Goal: Task Accomplishment & Management: Complete application form

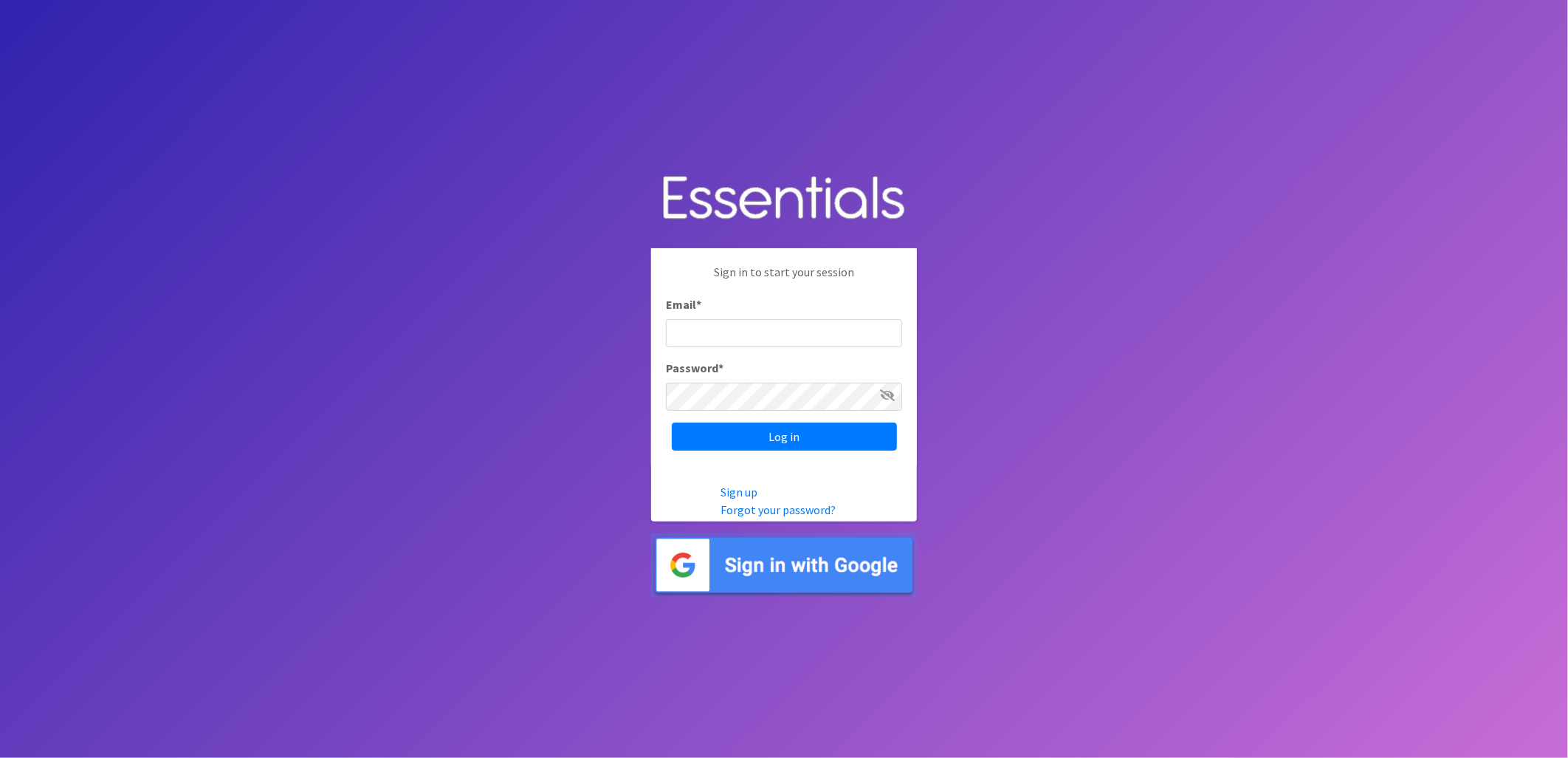
type input "[EMAIL_ADDRESS][DOMAIN_NAME]"
click at [816, 441] on input "Log in" at bounding box center [784, 436] width 225 height 28
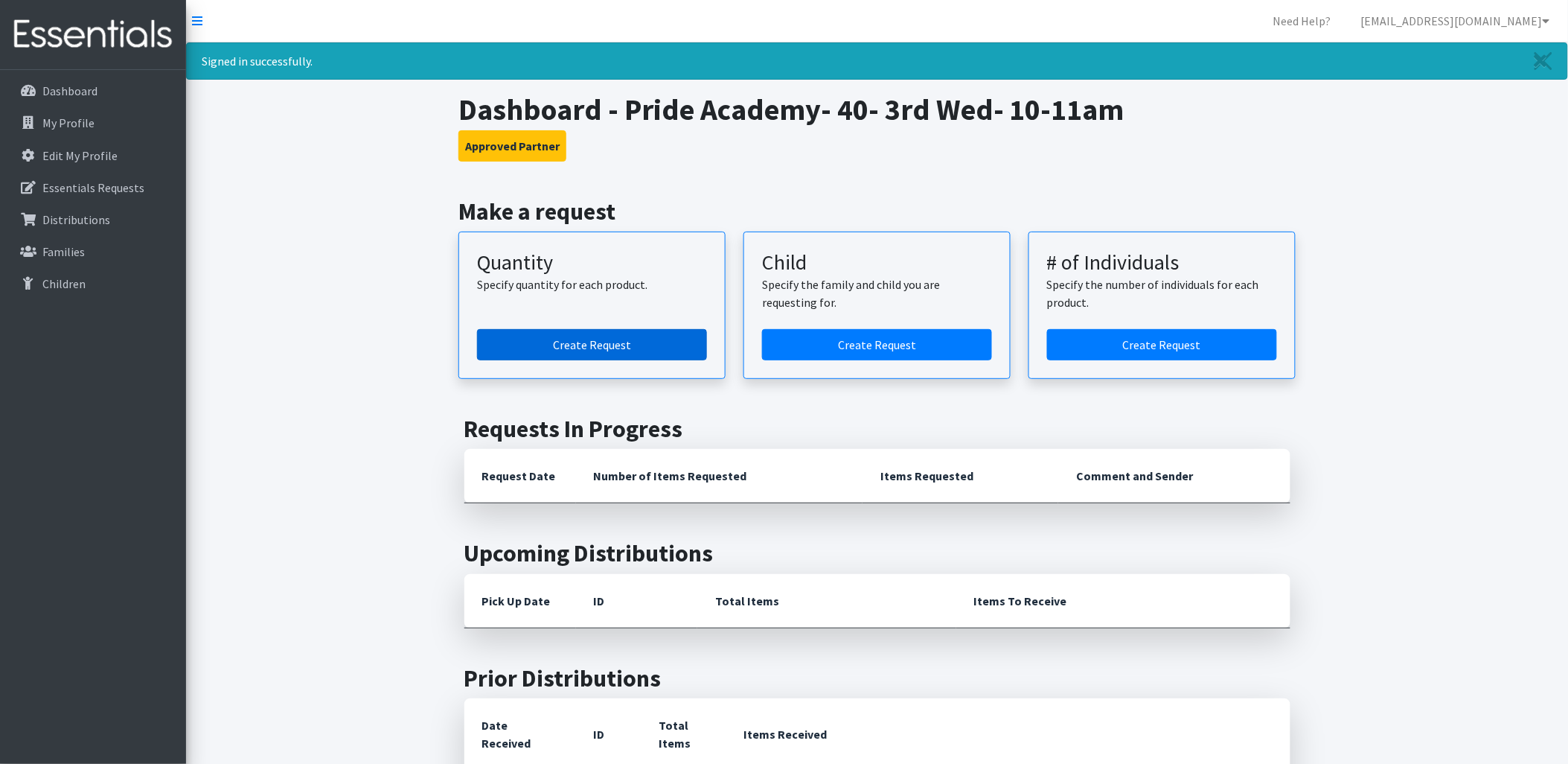
click at [600, 355] on link "Create Request" at bounding box center [592, 344] width 230 height 31
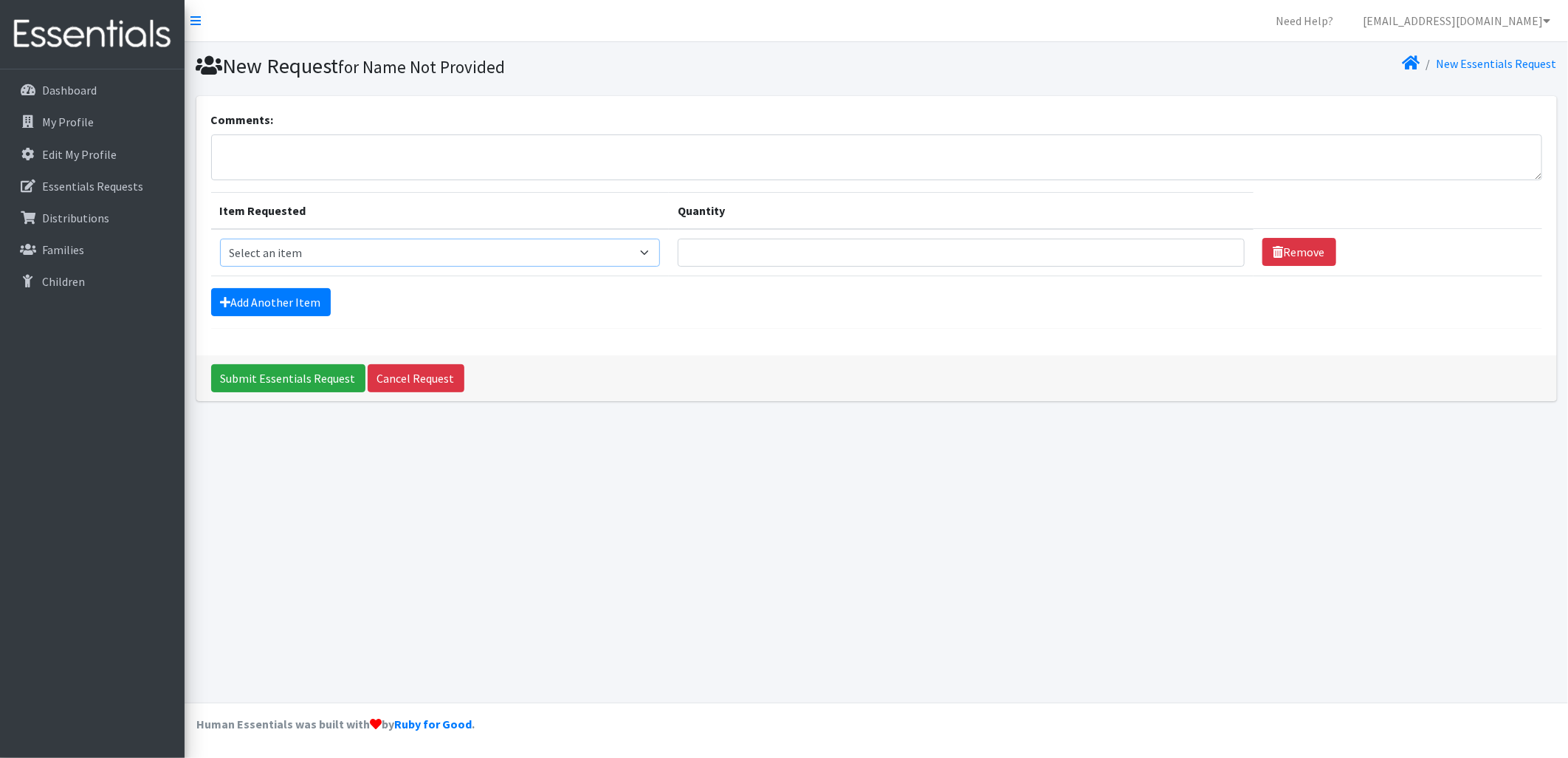
click at [449, 248] on select "Select an item Kids (Newborn) Kids (Size 1) Kids (Size 2) Kids (Size 3) Kids (S…" at bounding box center [440, 252] width 440 height 28
drag, startPoint x: 262, startPoint y: 115, endPoint x: 227, endPoint y: 99, distance: 38.5
click at [262, 115] on label "Comments:" at bounding box center [242, 119] width 63 height 18
click at [262, 134] on textarea "Comments:" at bounding box center [877, 157] width 1331 height 46
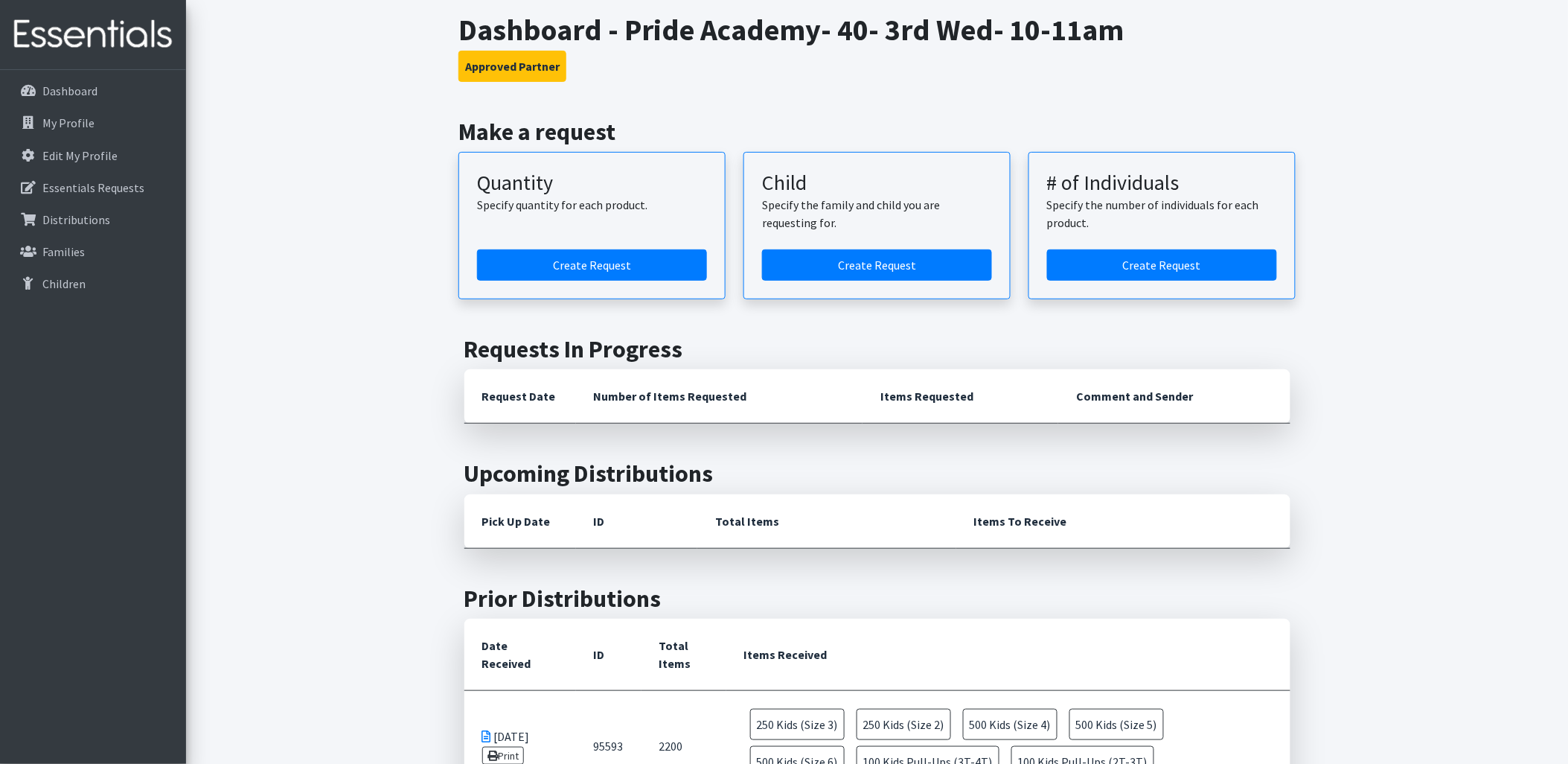
scroll to position [331, 0]
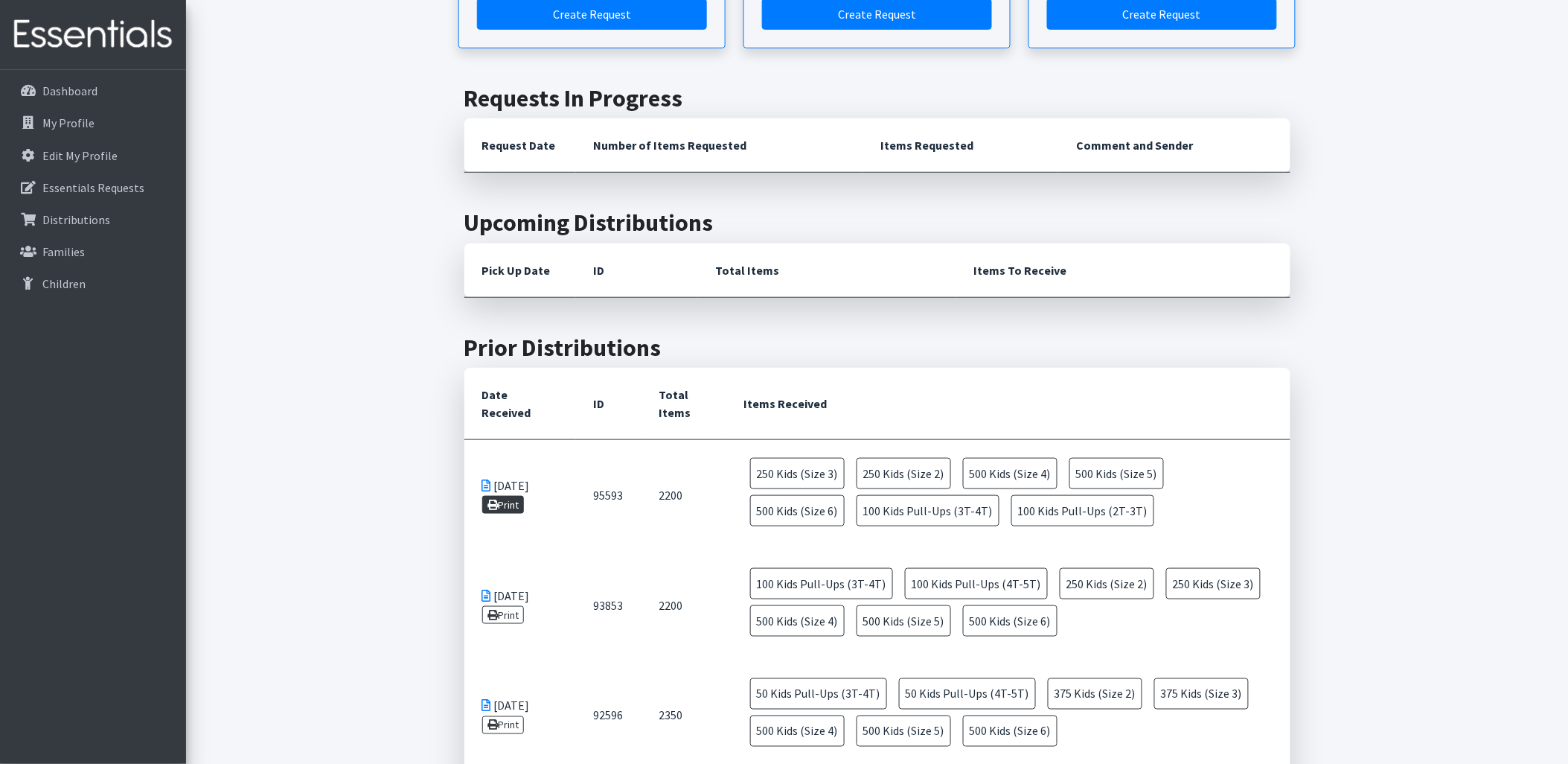
click at [508, 496] on link "Print" at bounding box center [503, 504] width 42 height 18
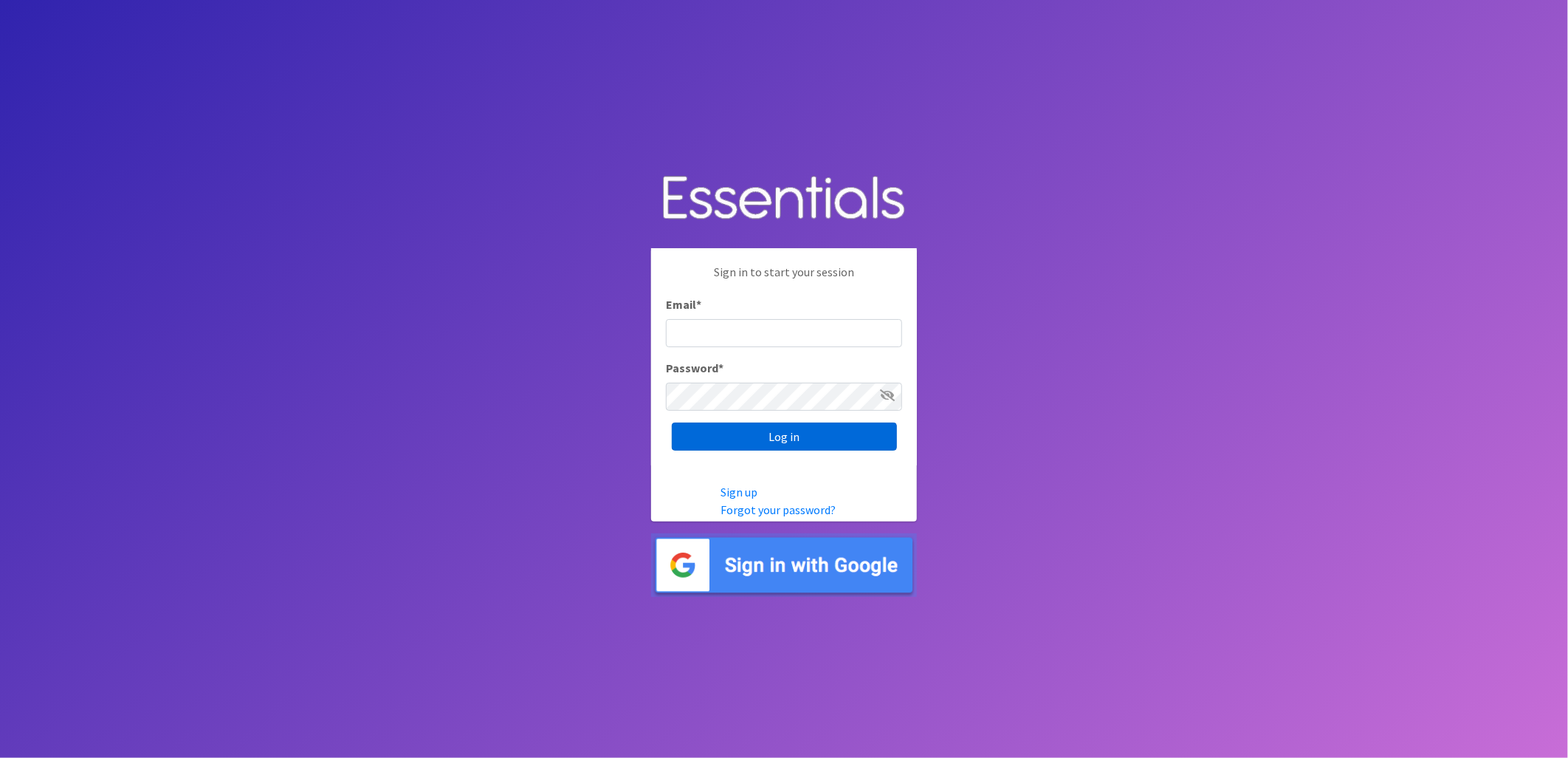
type input "[EMAIL_ADDRESS][DOMAIN_NAME]"
click at [779, 432] on input "Log in" at bounding box center [784, 436] width 225 height 28
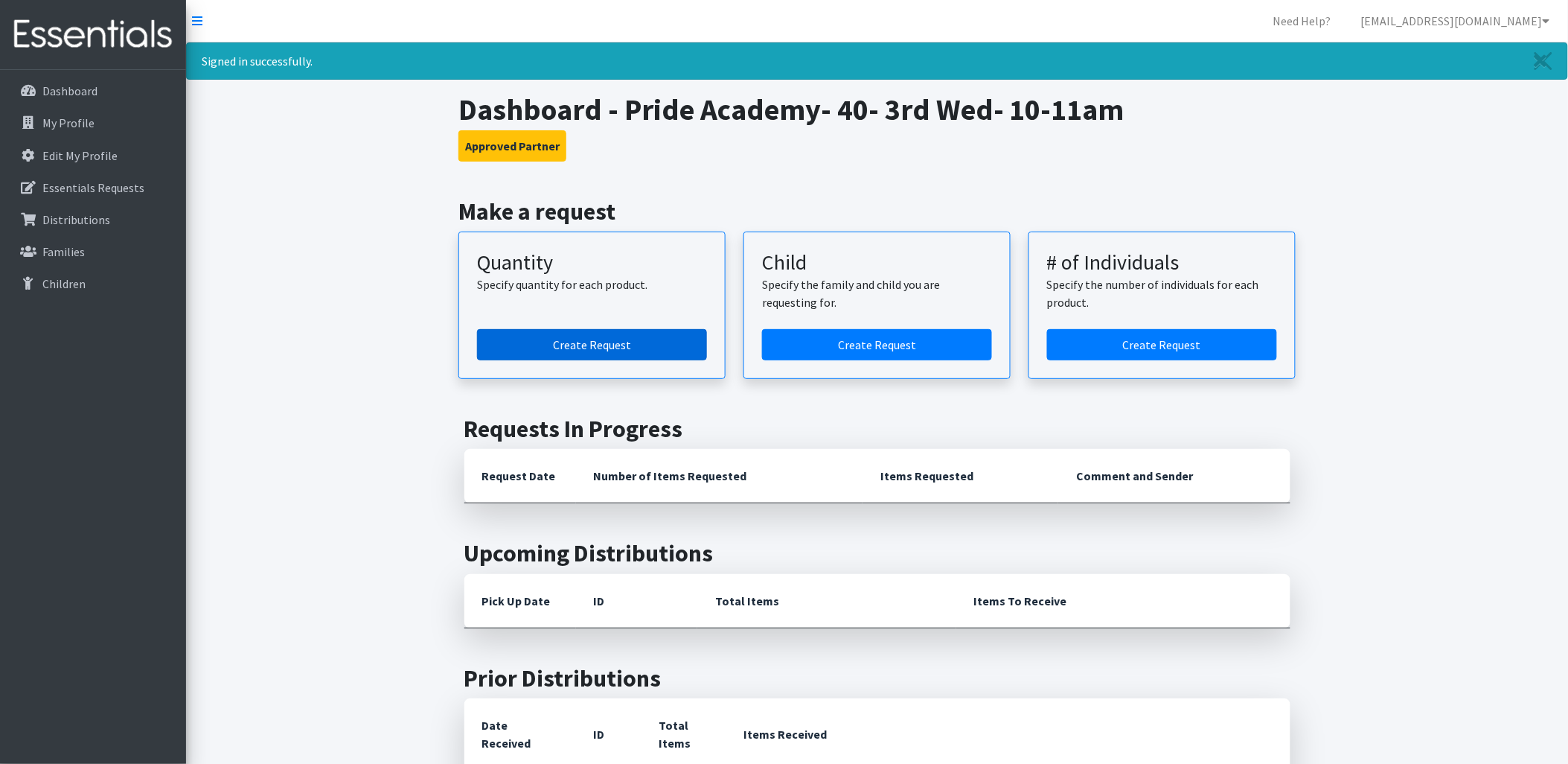
click at [656, 348] on link "Create Request" at bounding box center [592, 344] width 230 height 31
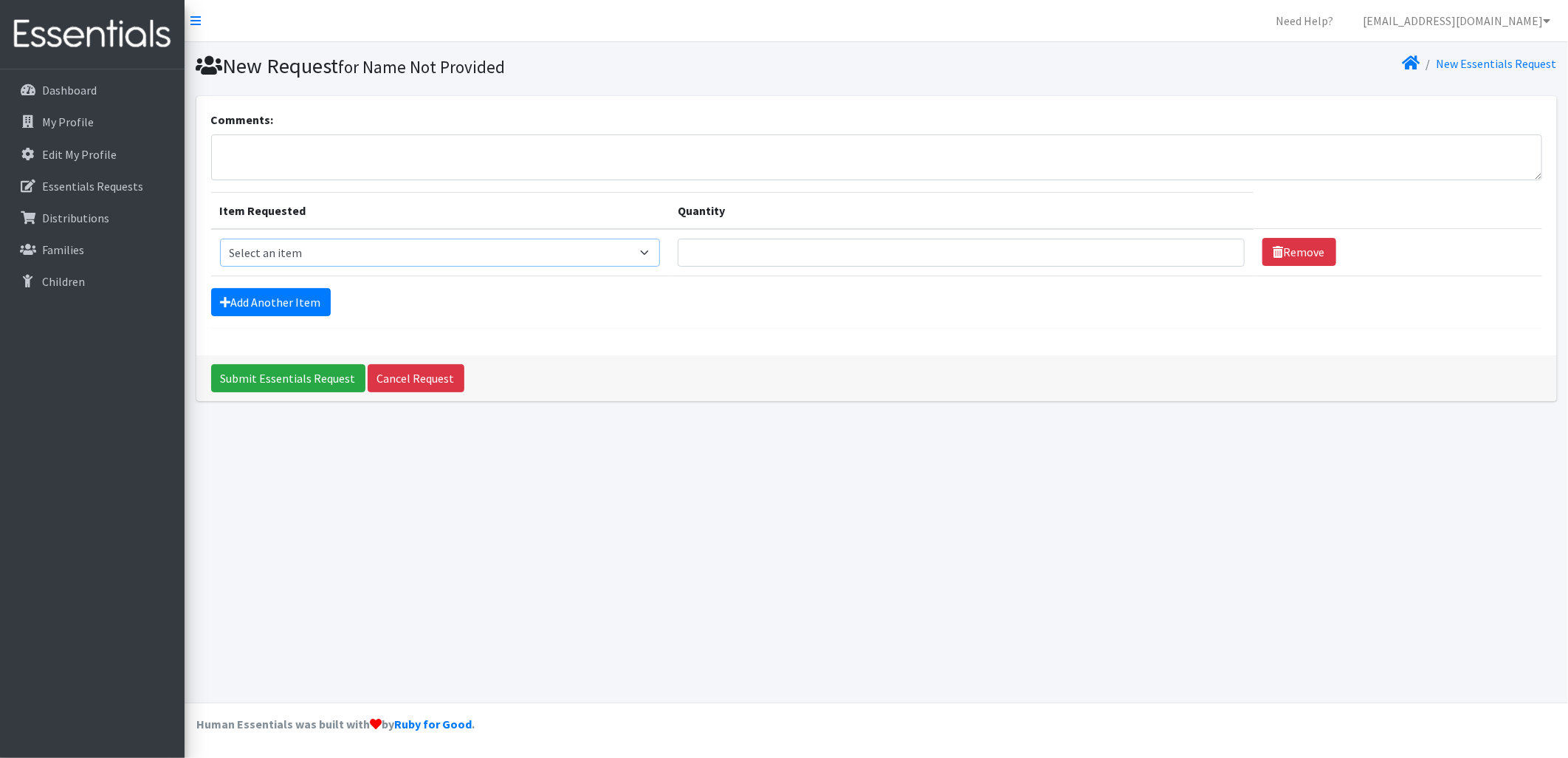
click at [502, 256] on select "Select an item Kids (Newborn) Kids (Size 1) Kids (Size 2) Kids (Size 3) Kids (S…" at bounding box center [440, 252] width 440 height 28
select select "3419"
click at [220, 238] on select "Select an item Kids (Newborn) Kids (Size 1) Kids (Size 2) Kids (Size 3) Kids (S…" at bounding box center [440, 252] width 440 height 28
click at [906, 254] on input "Quantity" at bounding box center [961, 252] width 566 height 28
type input "20"
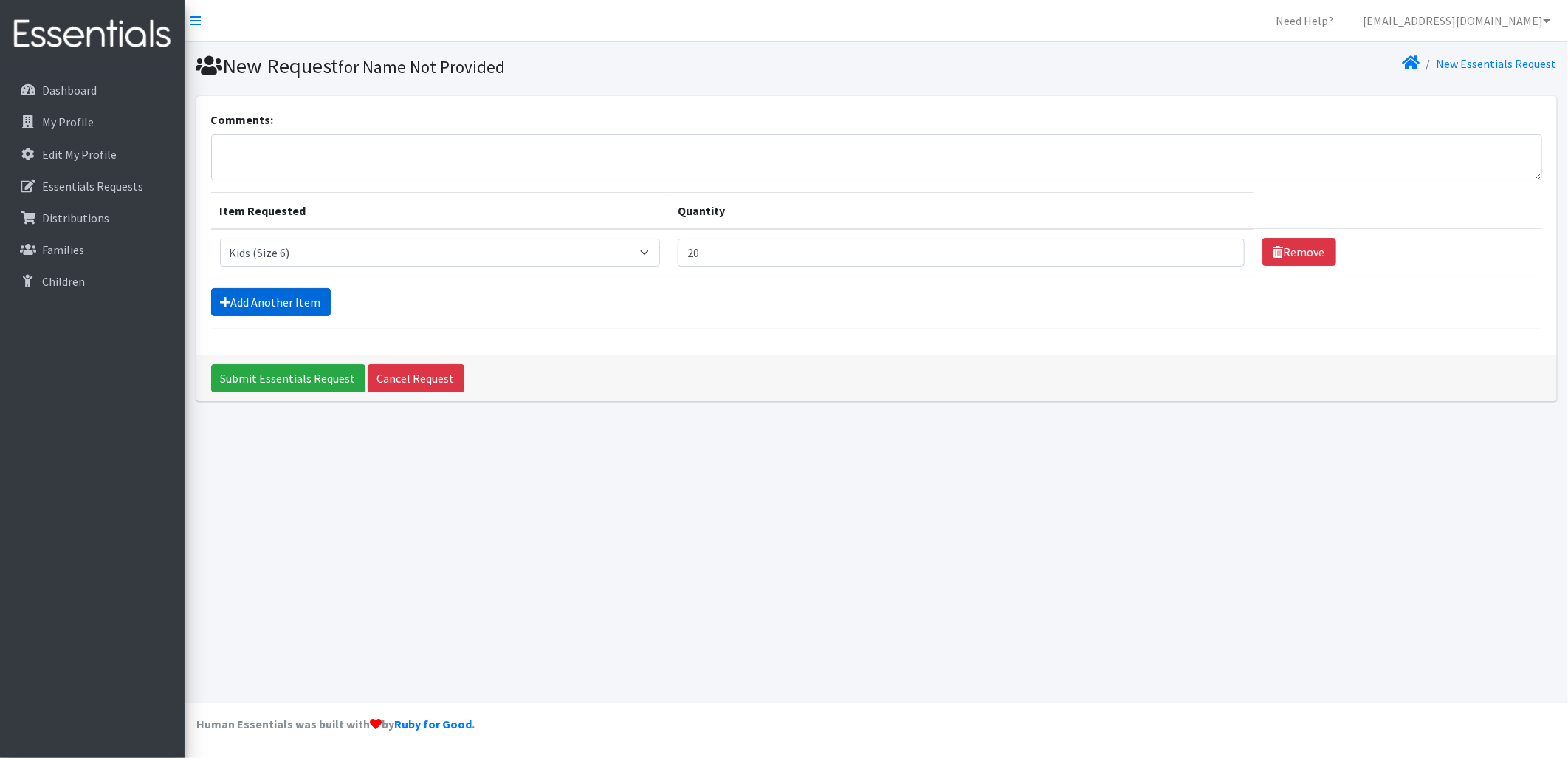
click at [279, 298] on link "Add Another Item" at bounding box center [271, 301] width 120 height 28
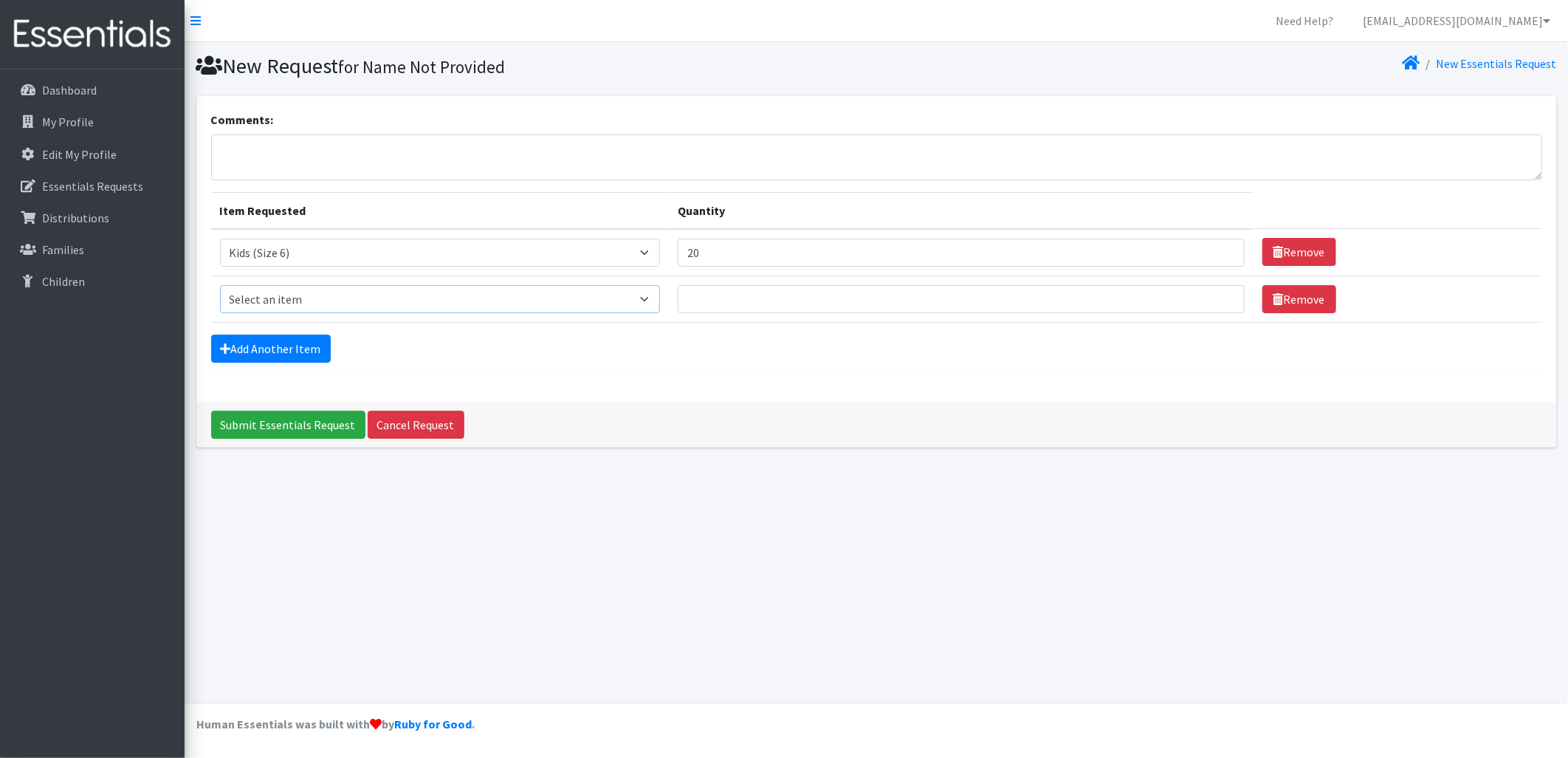
click at [305, 294] on select "Select an item Kids (Newborn) Kids (Size 1) Kids (Size 2) Kids (Size 3) Kids (S…" at bounding box center [440, 299] width 440 height 28
select select "3407"
click at [220, 285] on select "Select an item Kids (Newborn) Kids (Size 1) Kids (Size 2) Kids (Size 3) Kids (S…" at bounding box center [440, 299] width 440 height 28
click at [698, 299] on input "Quantity" at bounding box center [961, 299] width 566 height 28
type input "0"
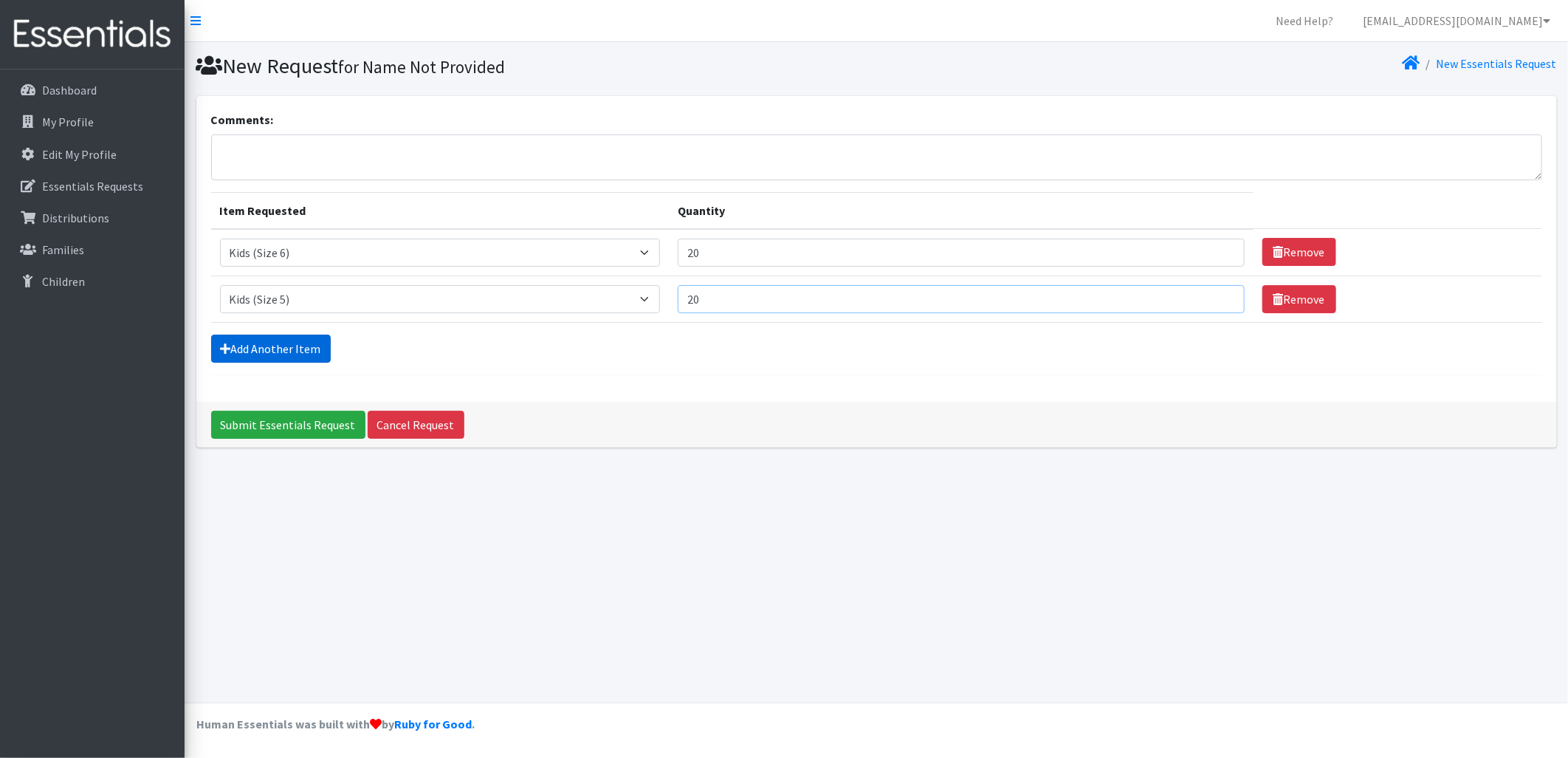
type input "20"
click at [267, 349] on link "Add Another Item" at bounding box center [271, 348] width 120 height 28
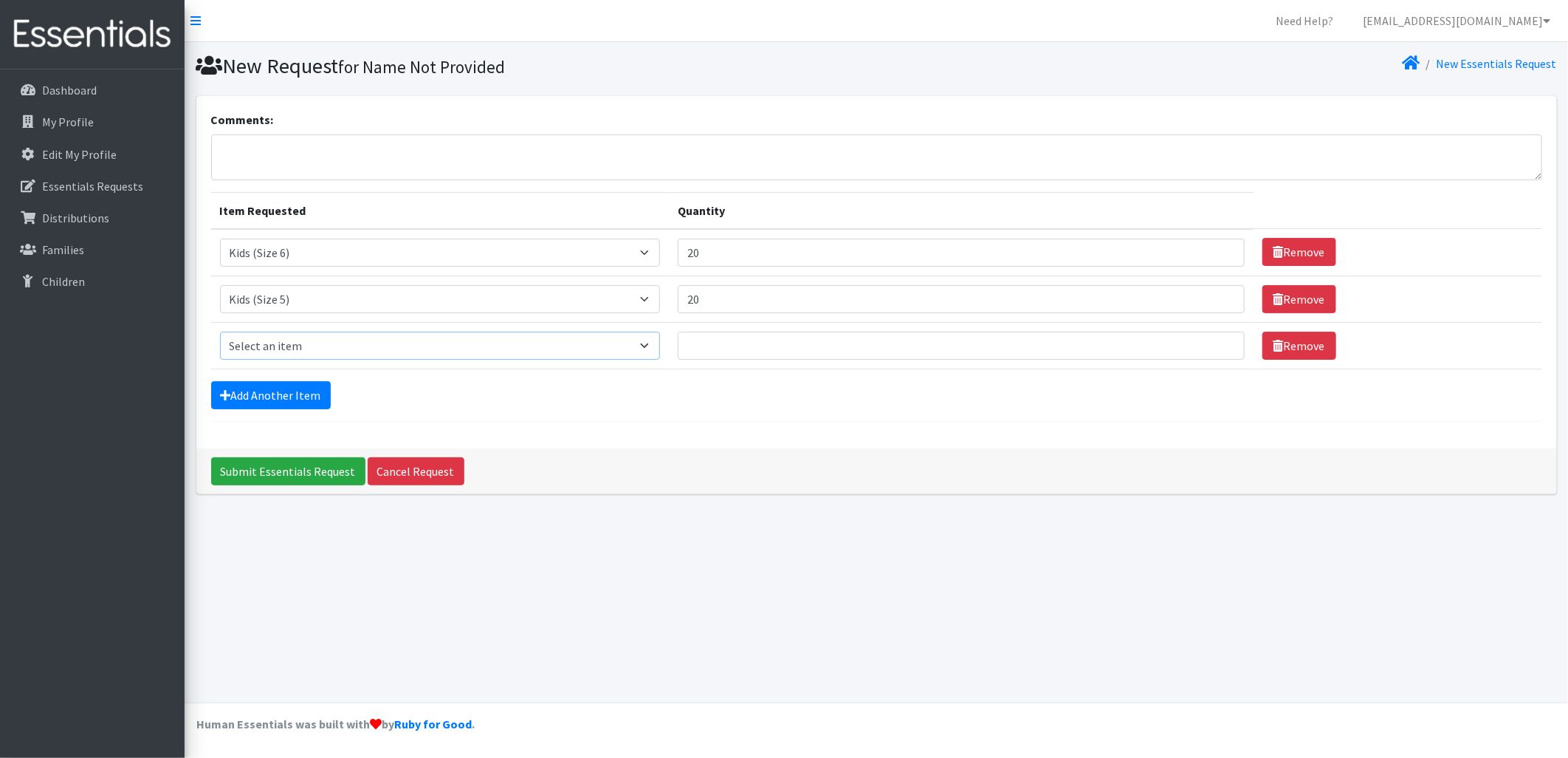
click at [274, 349] on select "Select an item Kids (Newborn) Kids (Size 1) Kids (Size 2) Kids (Size 3) Kids (S…" at bounding box center [440, 345] width 440 height 28
select select "3394"
click at [220, 332] on select "Select an item Kids (Newborn) Kids (Size 1) Kids (Size 2) Kids (Size 3) Kids (S…" at bounding box center [440, 345] width 440 height 28
click at [732, 348] on input "Quantity" at bounding box center [961, 345] width 566 height 28
type input "10"
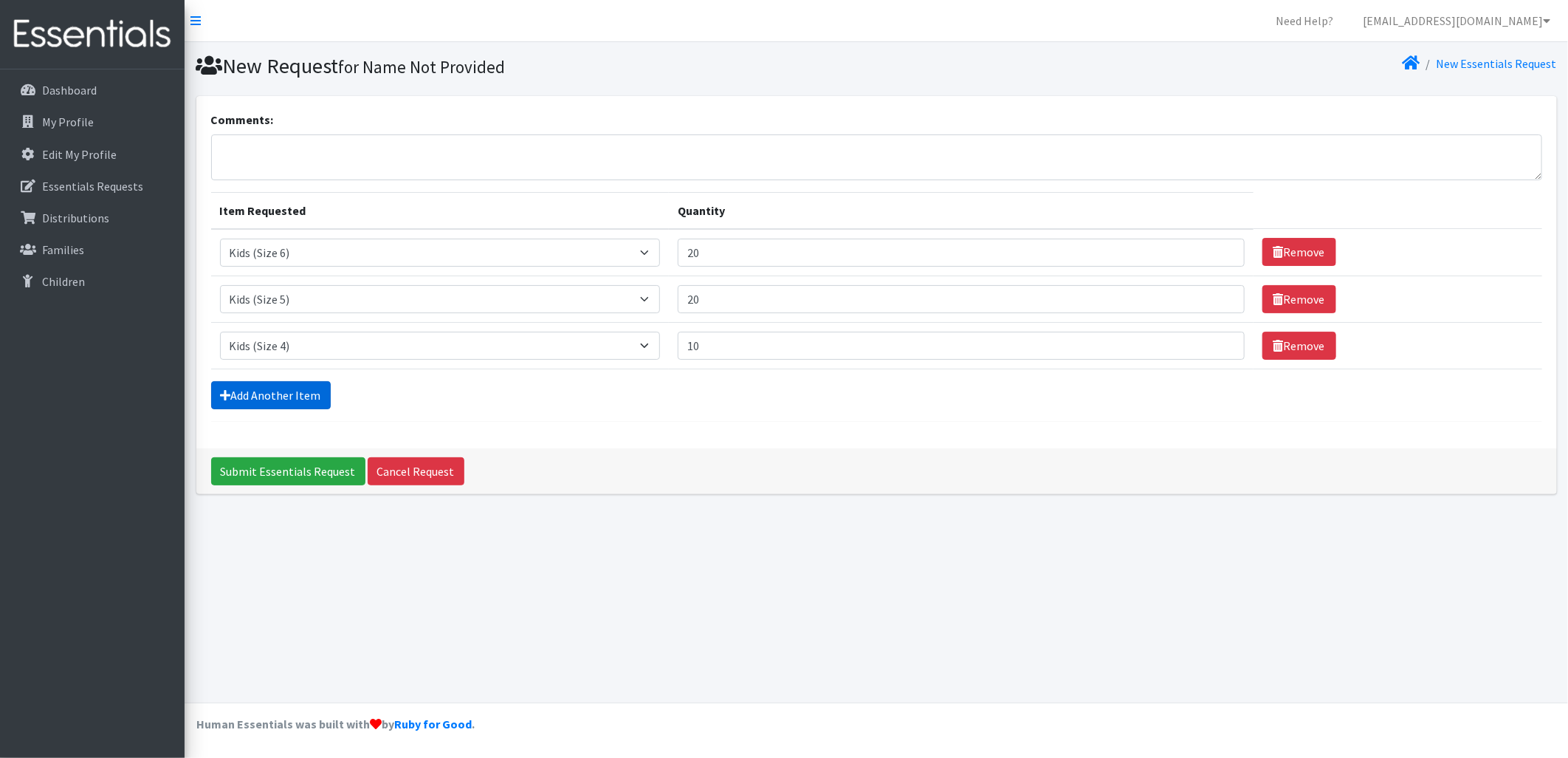
click at [289, 390] on link "Add Another Item" at bounding box center [271, 395] width 120 height 28
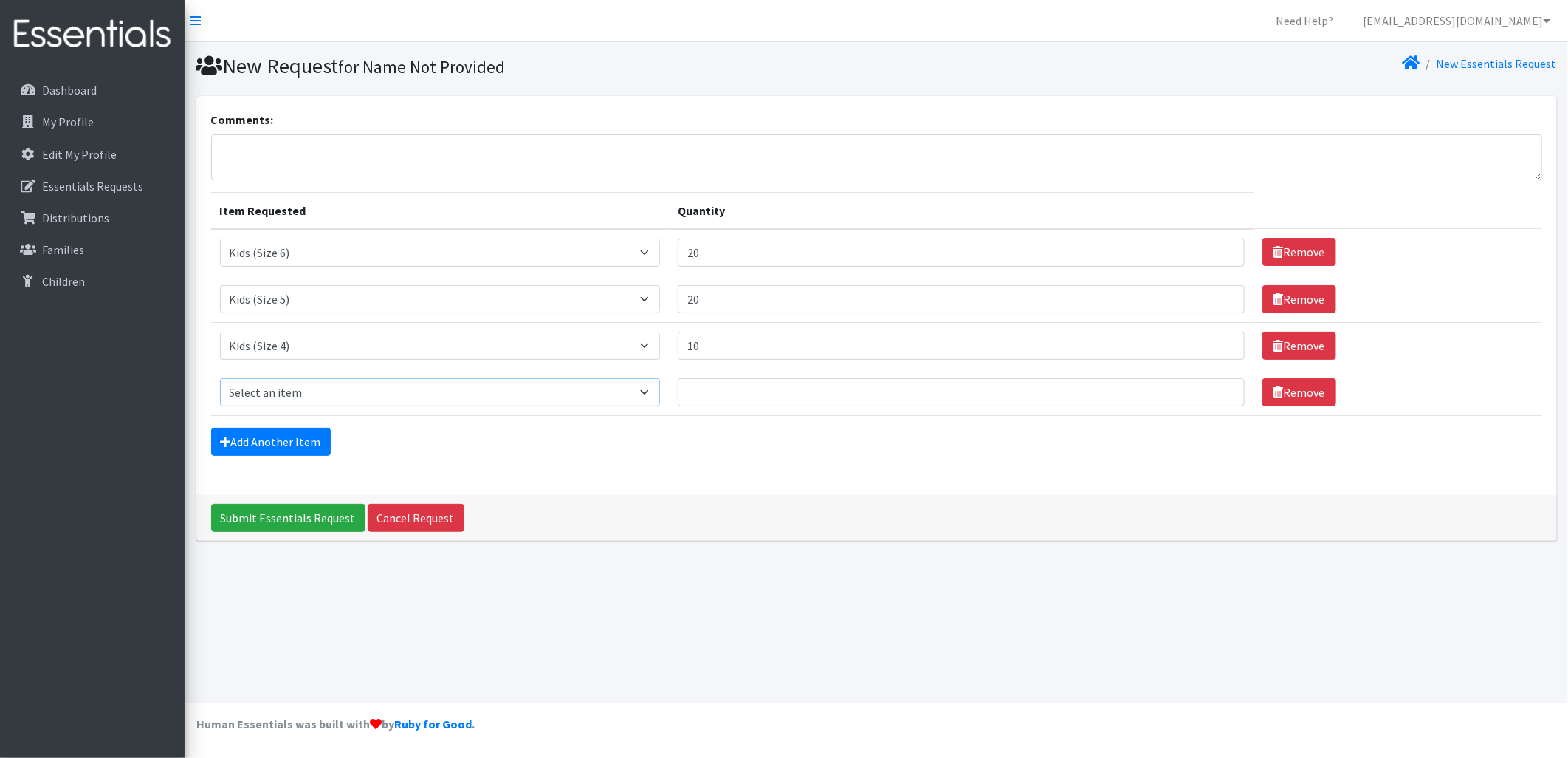
click at [292, 385] on select "Select an item Kids (Newborn) Kids (Size 1) Kids (Size 2) Kids (Size 3) Kids (S…" at bounding box center [440, 391] width 440 height 28
select select "3393"
click at [220, 378] on select "Select an item Kids (Newborn) Kids (Size 1) Kids (Size 2) Kids (Size 3) Kids (S…" at bounding box center [440, 391] width 440 height 28
click at [758, 389] on input "Quantity" at bounding box center [961, 391] width 566 height 28
type input "10"
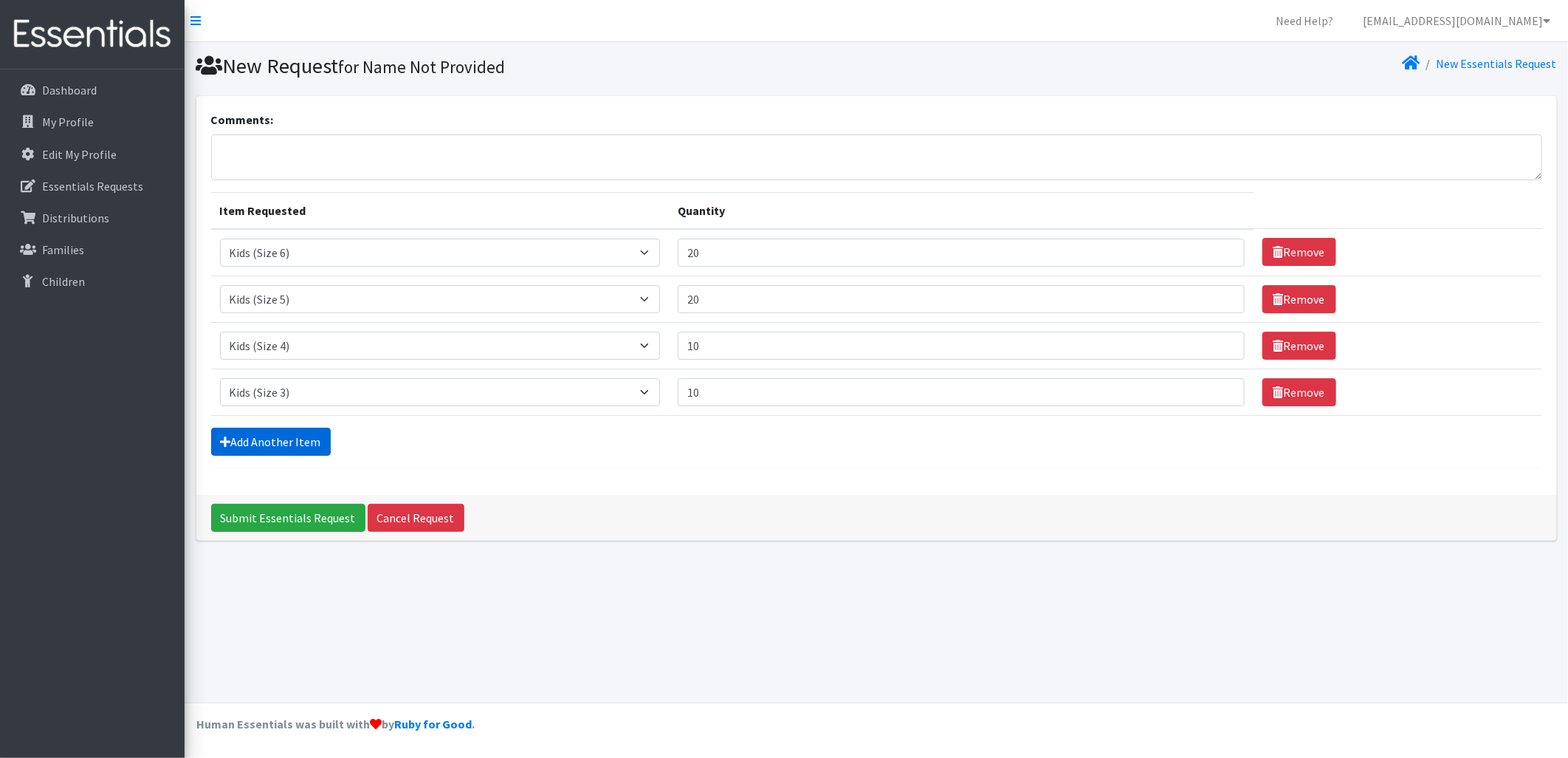
click at [241, 443] on link "Add Another Item" at bounding box center [271, 441] width 120 height 28
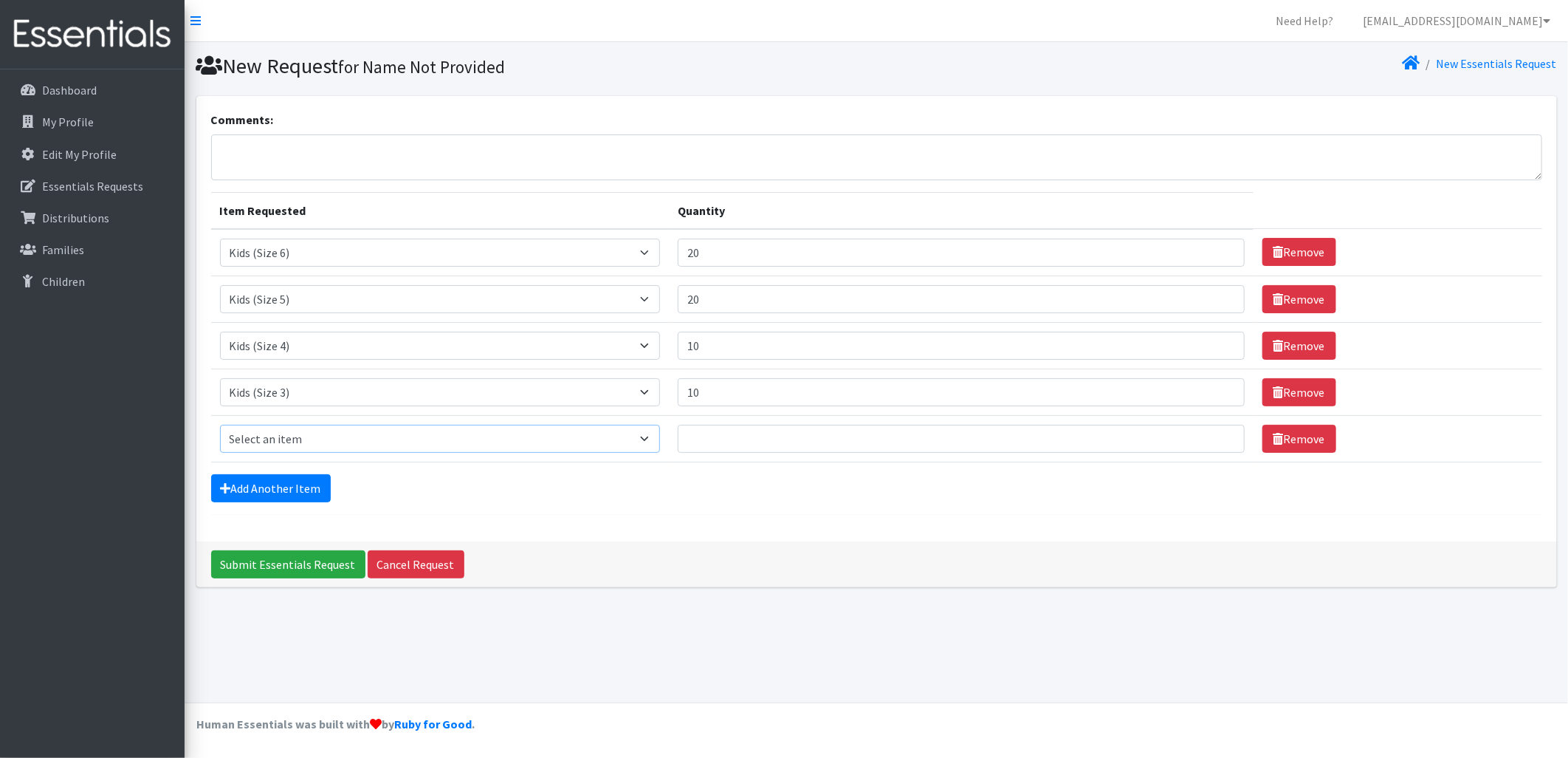
click at [297, 440] on select "Select an item Kids (Newborn) Kids (Size 1) Kids (Size 2) Kids (Size 3) Kids (S…" at bounding box center [440, 438] width 440 height 28
select select "3420"
click at [220, 425] on select "Select an item Kids (Newborn) Kids (Size 1) Kids (Size 2) Kids (Size 3) Kids (S…" at bounding box center [440, 438] width 440 height 28
click at [747, 452] on input "Quantity" at bounding box center [961, 438] width 566 height 28
type input "20"
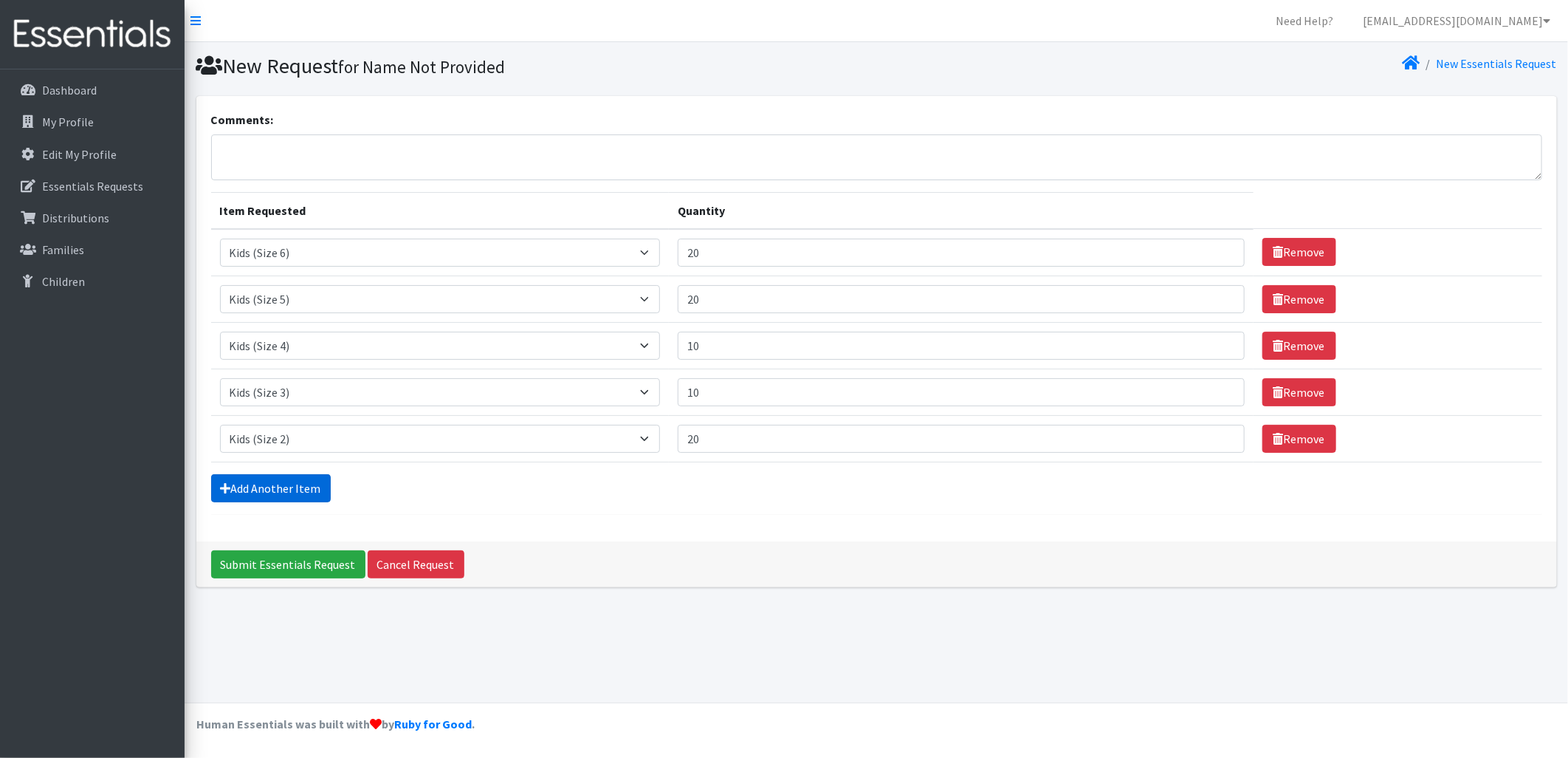
click at [272, 481] on link "Add Another Item" at bounding box center [271, 488] width 120 height 28
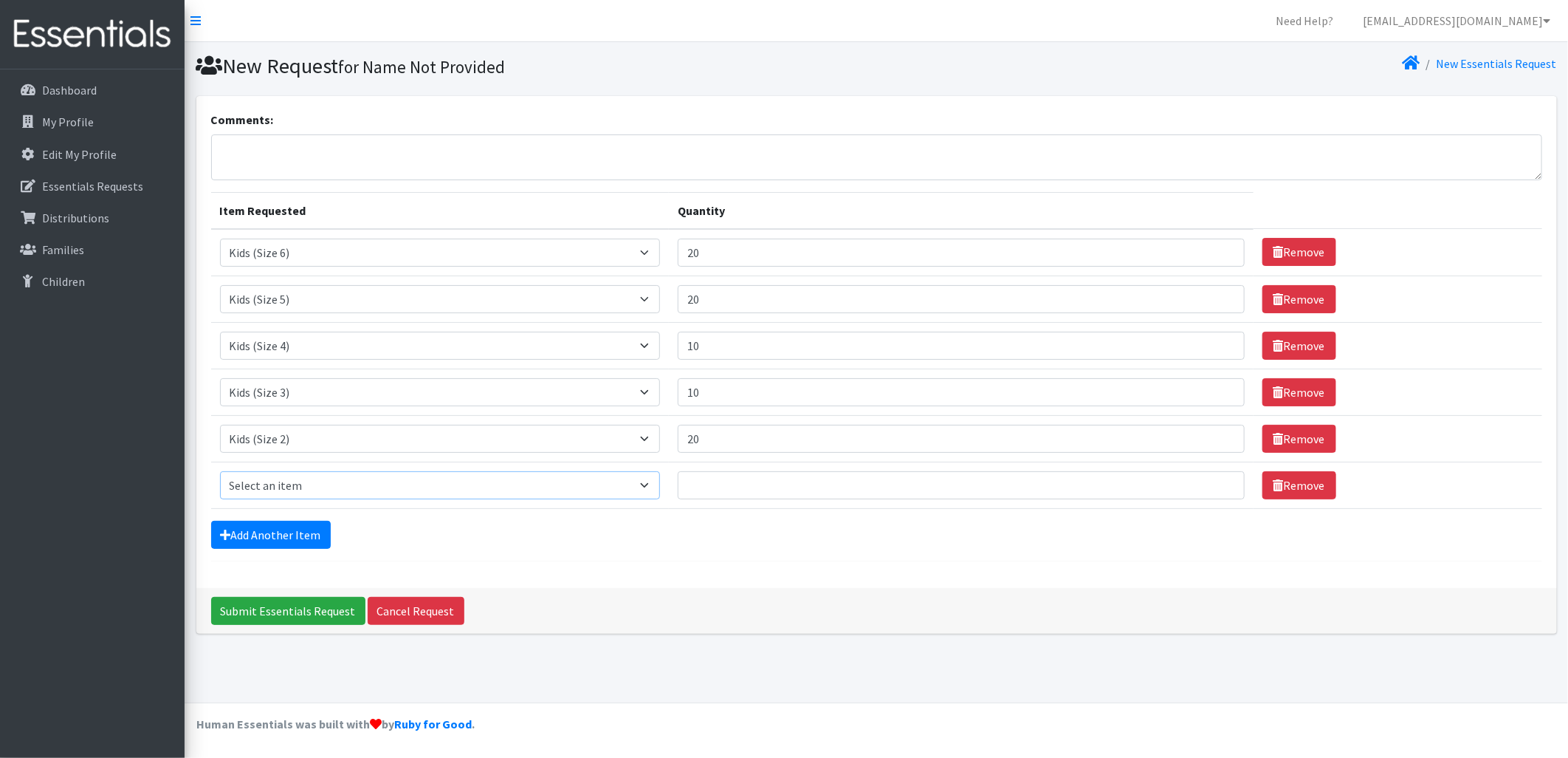
click at [277, 481] on select "Select an item Kids (Newborn) Kids (Size 1) Kids (Size 2) Kids (Size 3) Kids (S…" at bounding box center [440, 484] width 440 height 28
select select "3417"
click at [220, 471] on select "Select an item Kids (Newborn) Kids (Size 1) Kids (Size 2) Kids (Size 3) Kids (S…" at bounding box center [440, 484] width 440 height 28
click at [768, 476] on input "Quantity" at bounding box center [961, 484] width 566 height 28
type input "20"
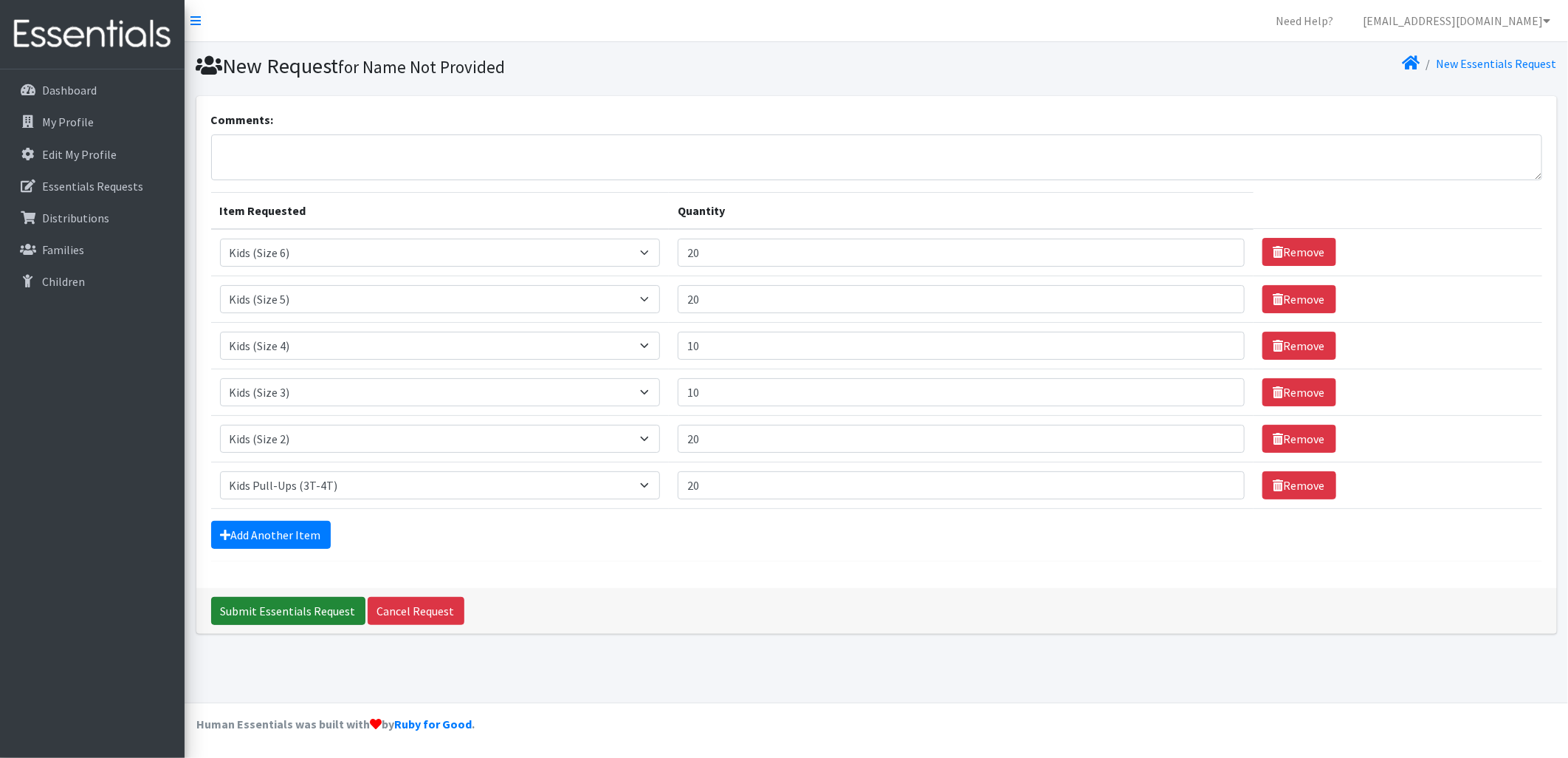
click at [275, 612] on input "Submit Essentials Request" at bounding box center [289, 610] width 154 height 28
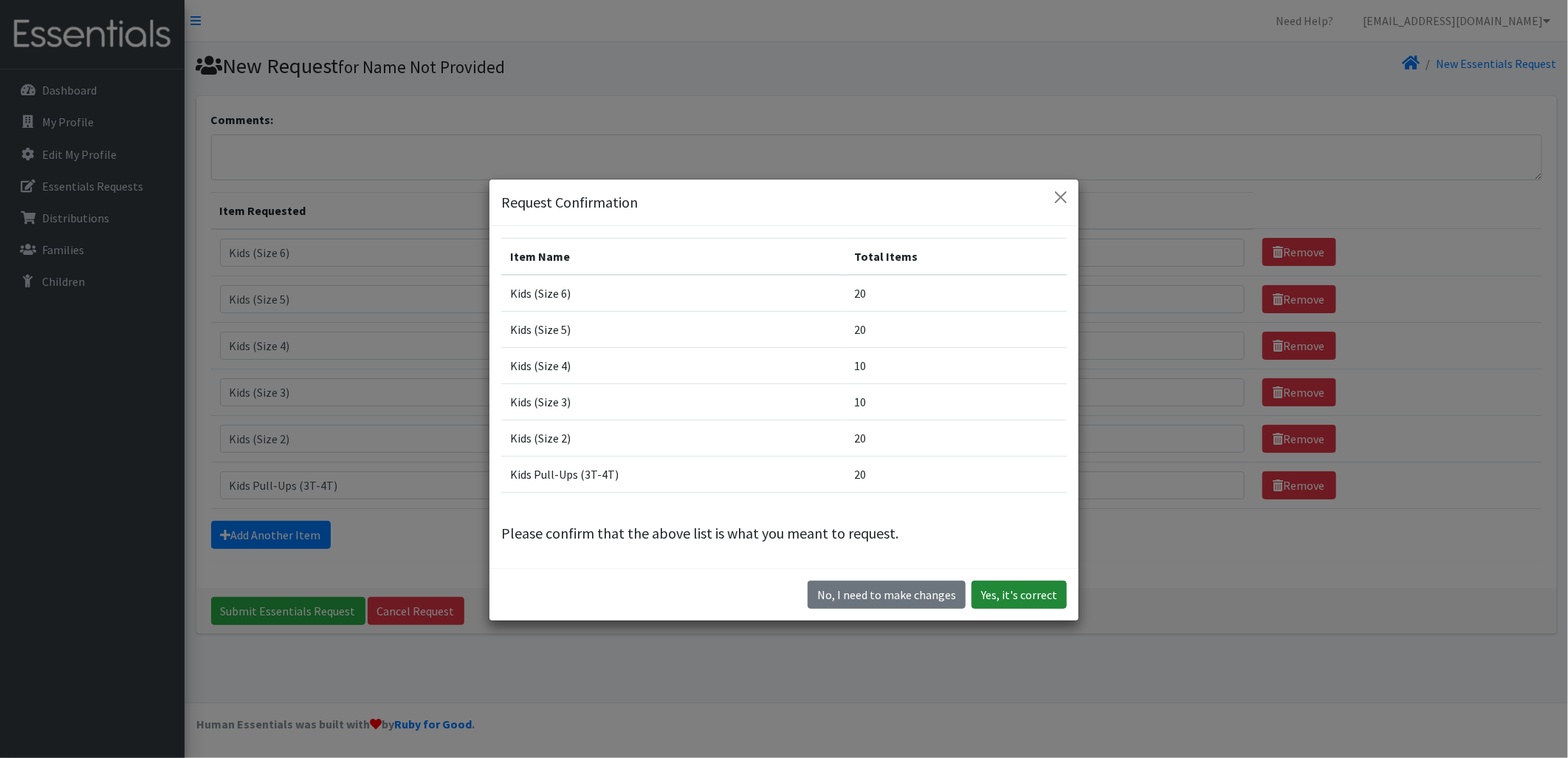
click at [972, 584] on button "Yes, it's correct" at bounding box center [1019, 594] width 96 height 28
